Goal: Navigation & Orientation: Understand site structure

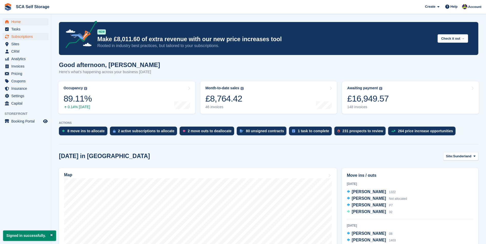
click at [36, 37] on span "Subscriptions" at bounding box center [26, 36] width 31 height 7
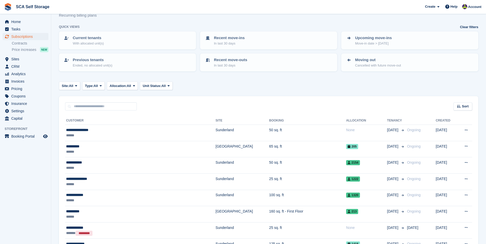
scroll to position [26, 0]
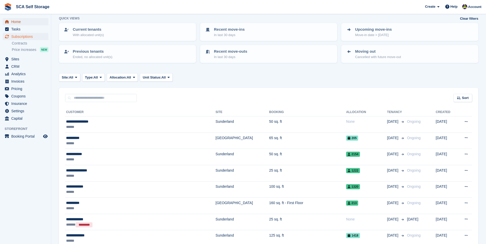
click at [25, 23] on span "Home" at bounding box center [26, 21] width 31 height 7
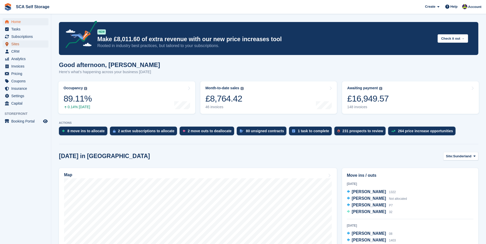
click at [29, 44] on span "Sites" at bounding box center [26, 43] width 31 height 7
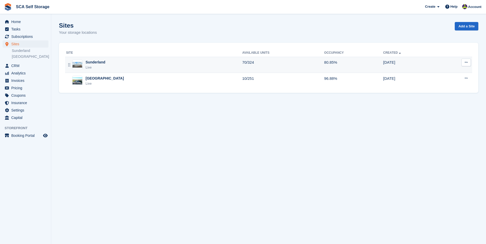
click at [118, 68] on div "Sunderland Live" at bounding box center [154, 65] width 176 height 11
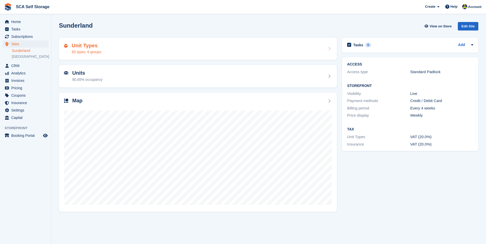
click at [106, 55] on div "Unit Types 83 types, 6 groups" at bounding box center [198, 49] width 278 height 23
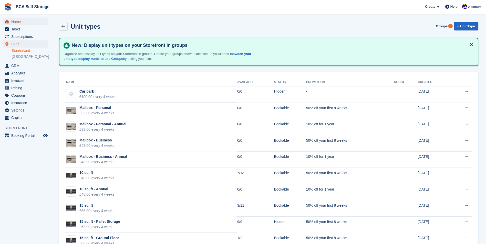
click at [21, 22] on span "Home" at bounding box center [26, 21] width 31 height 7
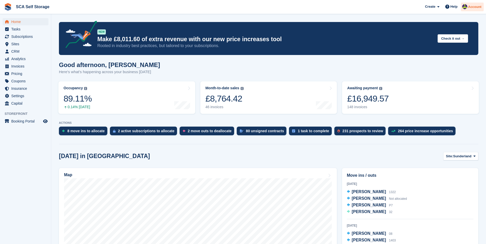
click at [472, 3] on div "Account" at bounding box center [472, 7] width 23 height 9
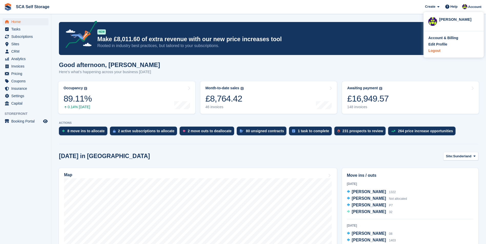
click at [438, 52] on div "Logout" at bounding box center [434, 50] width 12 height 5
